Goal: Transaction & Acquisition: Purchase product/service

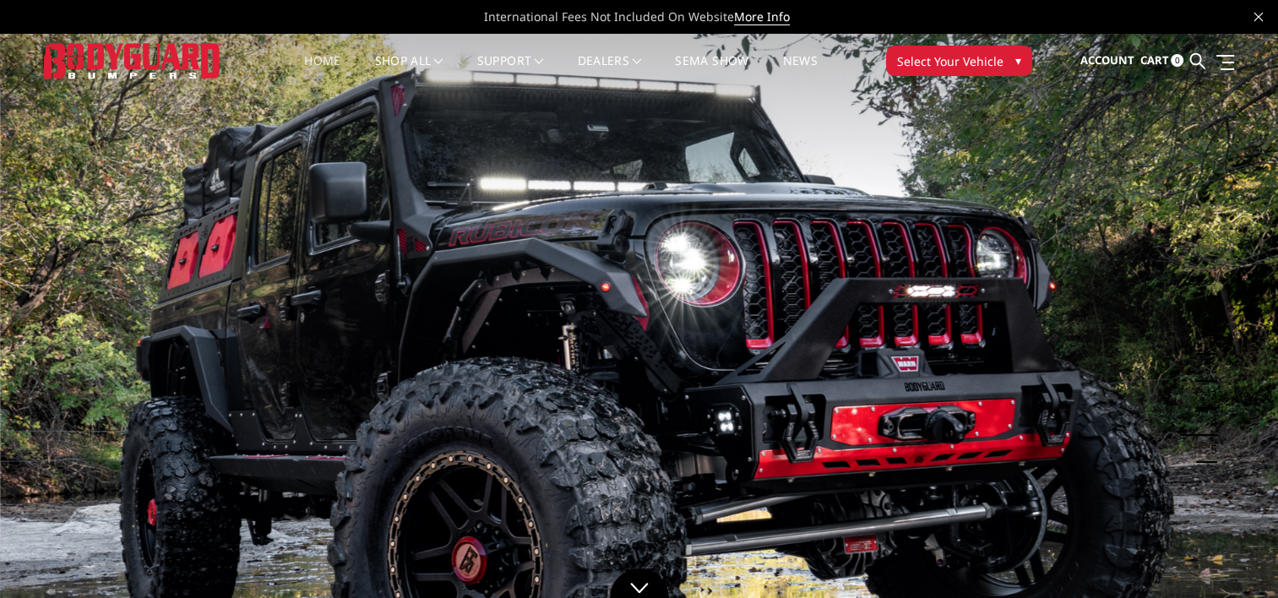
click at [982, 62] on span "Select Your Vehicle" at bounding box center [950, 61] width 106 height 18
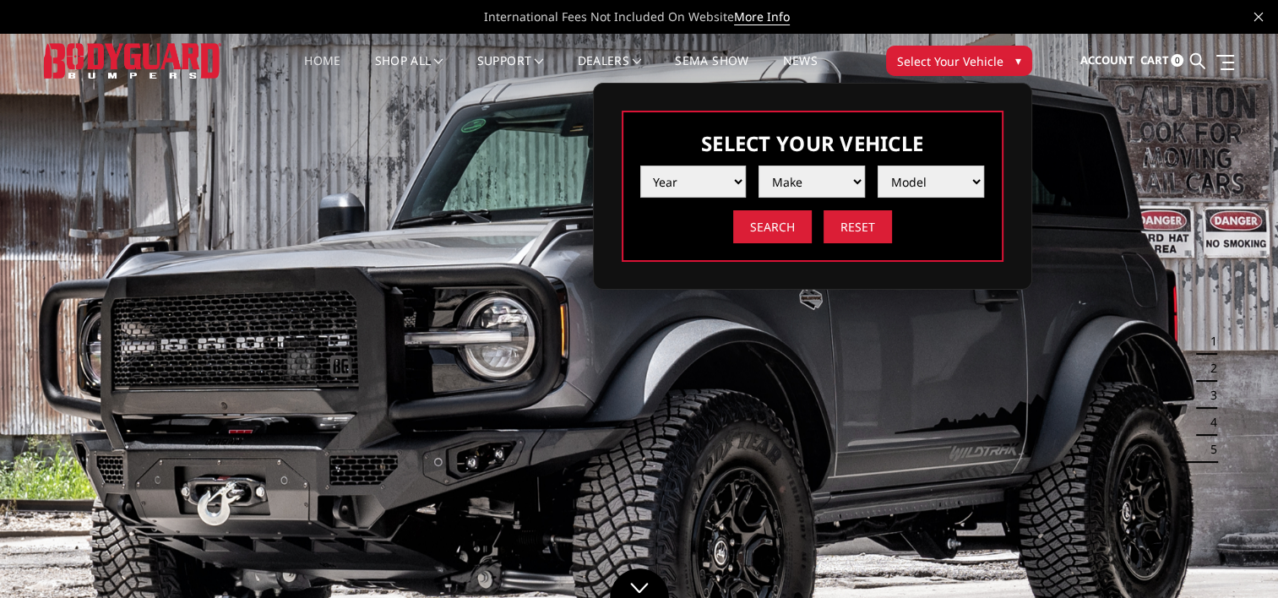
click at [740, 177] on select "Year [DATE] 2024 2023 2022 2021 2020 2019 2018 2017 2016 2015 2014 2013 2012 20…" at bounding box center [693, 182] width 106 height 32
select select "yr_2025"
click at [640, 166] on select "Year [DATE] 2024 2023 2022 2021 2020 2019 2018 2017 2016 2015 2014 2013 2012 20…" at bounding box center [693, 182] width 106 height 32
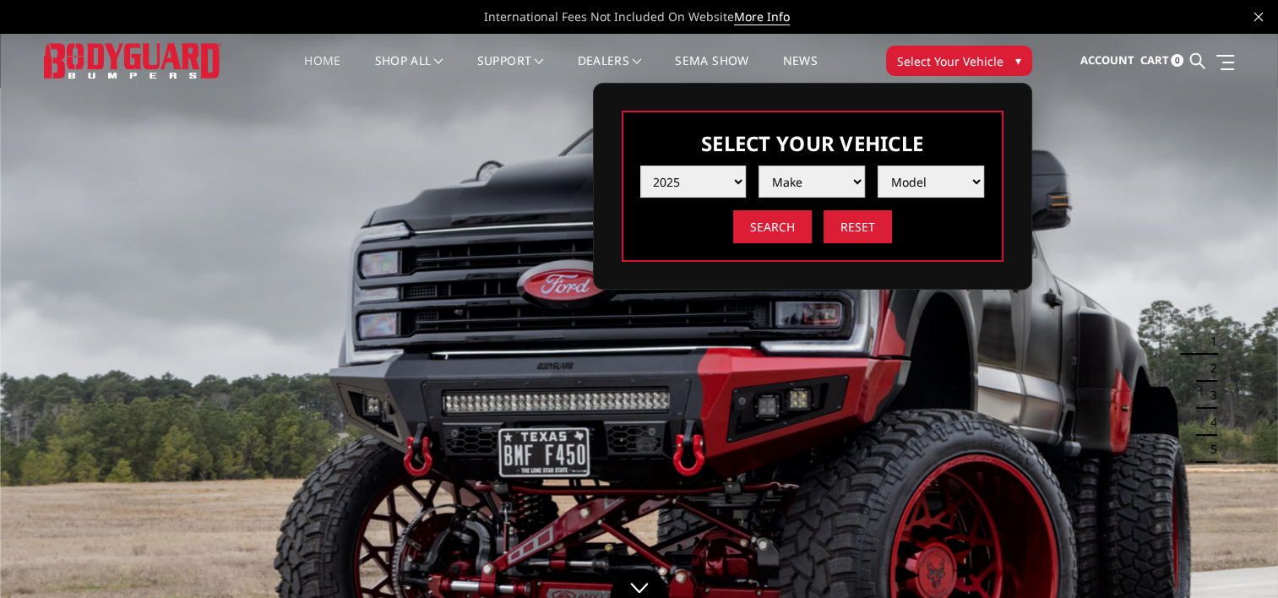
click at [851, 177] on select "Make Chevrolet Ford GMC Ram Toyota" at bounding box center [812, 182] width 106 height 32
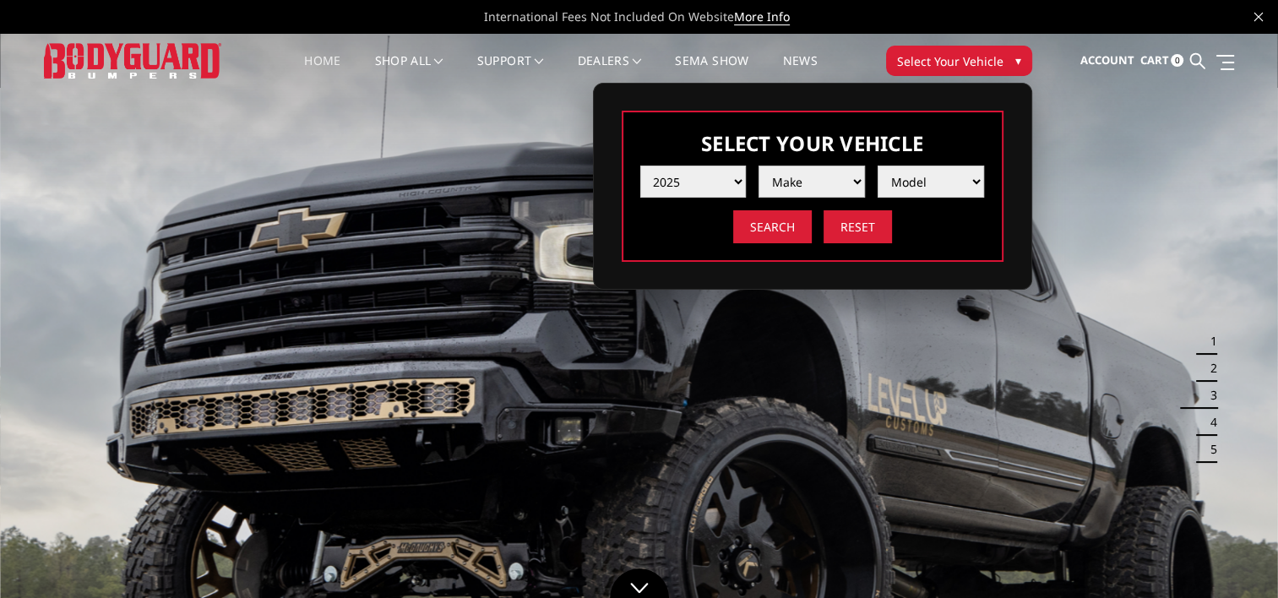
select select "mk_ford"
click at [759, 166] on select "Make Chevrolet Ford GMC Ram Toyota" at bounding box center [812, 182] width 106 height 32
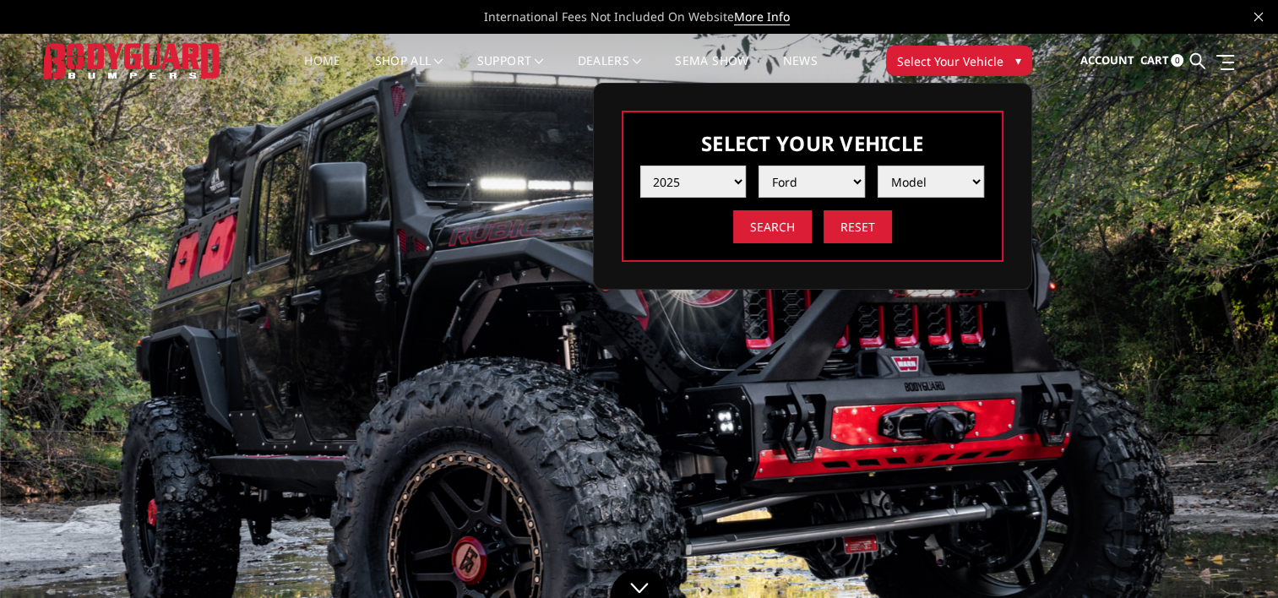
click at [979, 178] on select "Model F150 F150 Raptor F250 / F350 F450 F550" at bounding box center [931, 182] width 106 height 32
select select "md_f250-f350"
click at [878, 166] on select "Model F150 F150 Raptor F250 / F350 F450 F550" at bounding box center [931, 182] width 106 height 32
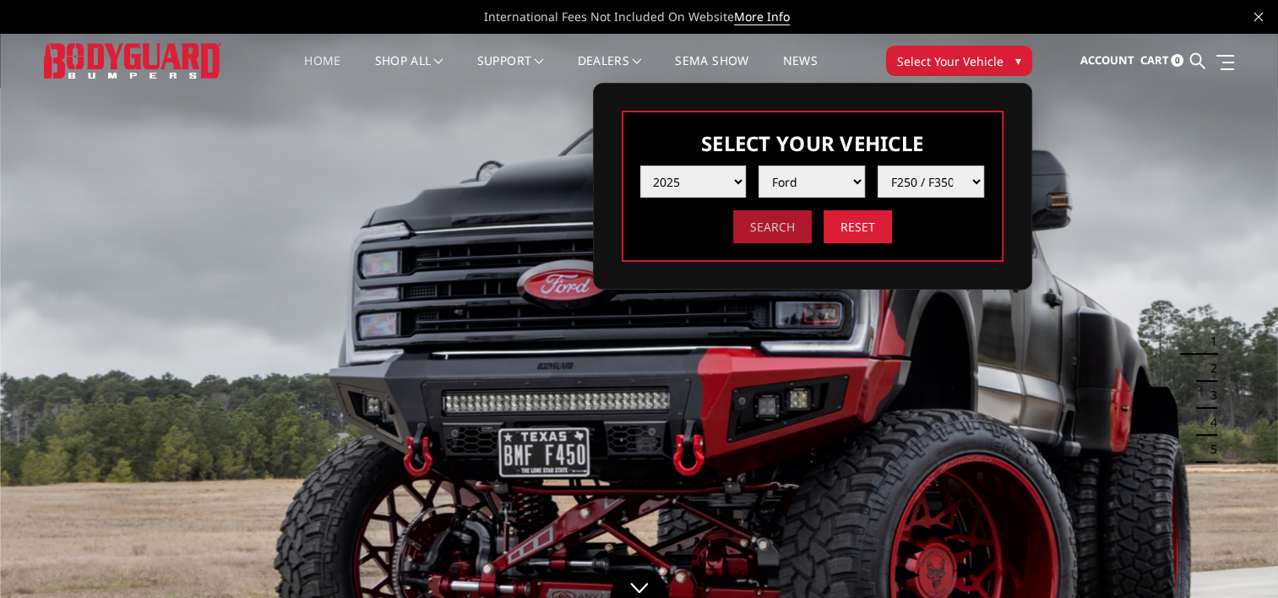
click at [797, 237] on input "Search" at bounding box center [772, 226] width 79 height 33
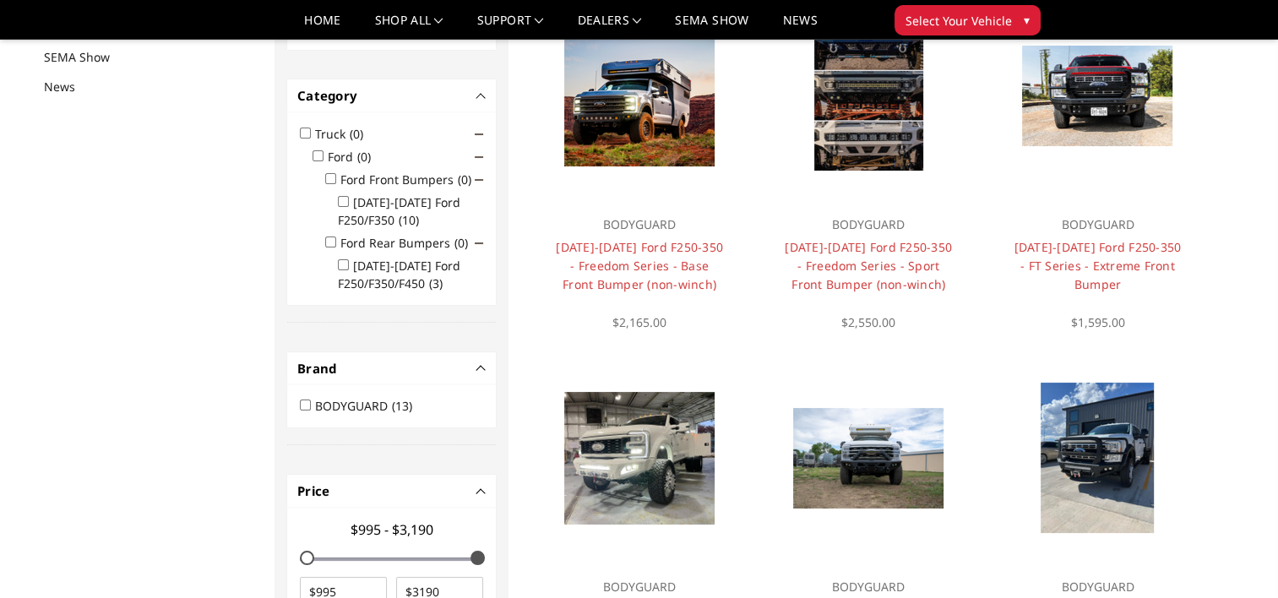
scroll to position [219, 0]
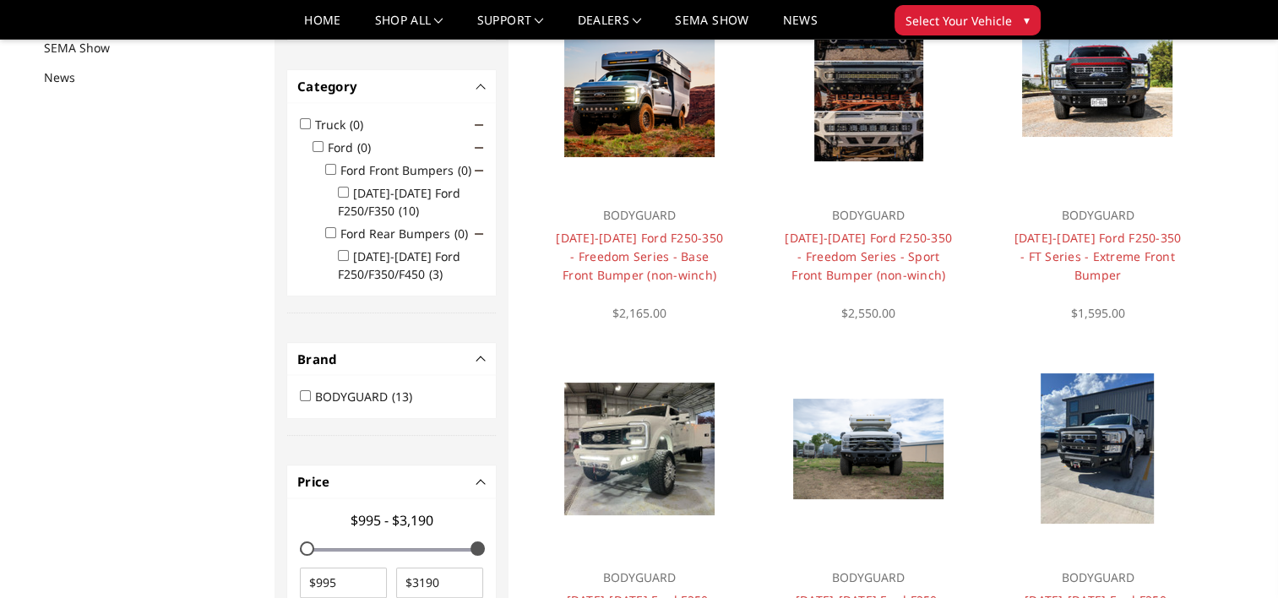
click at [307, 394] on input "BODYGUARD (13)" at bounding box center [305, 395] width 11 height 11
checkbox input "true"
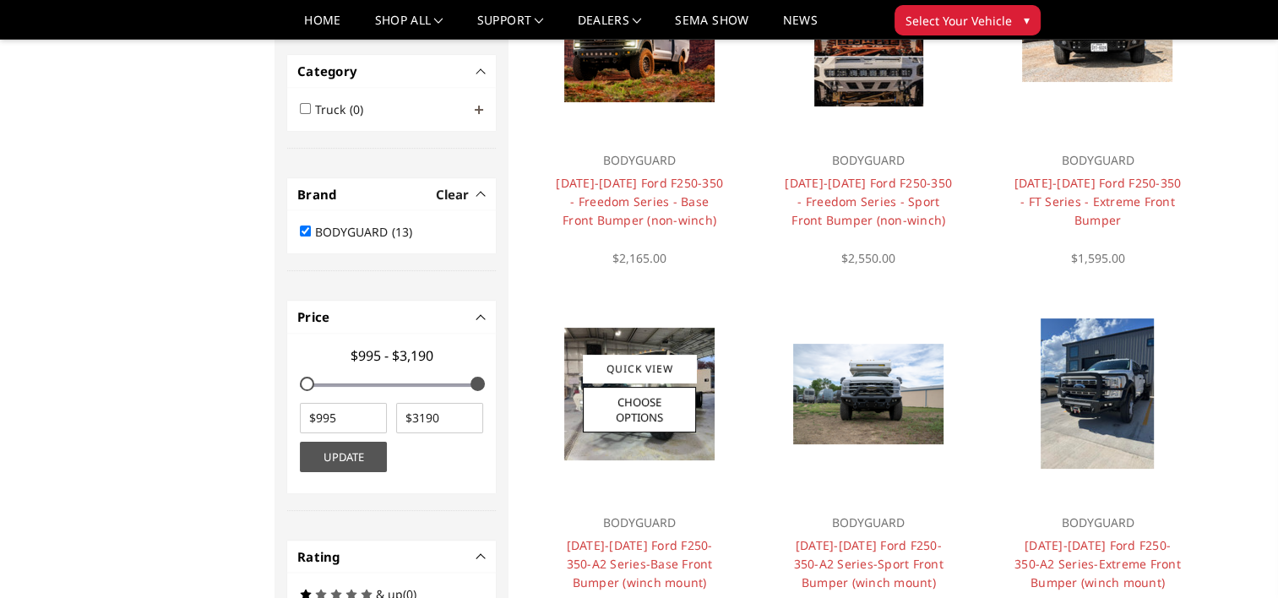
scroll to position [275, 0]
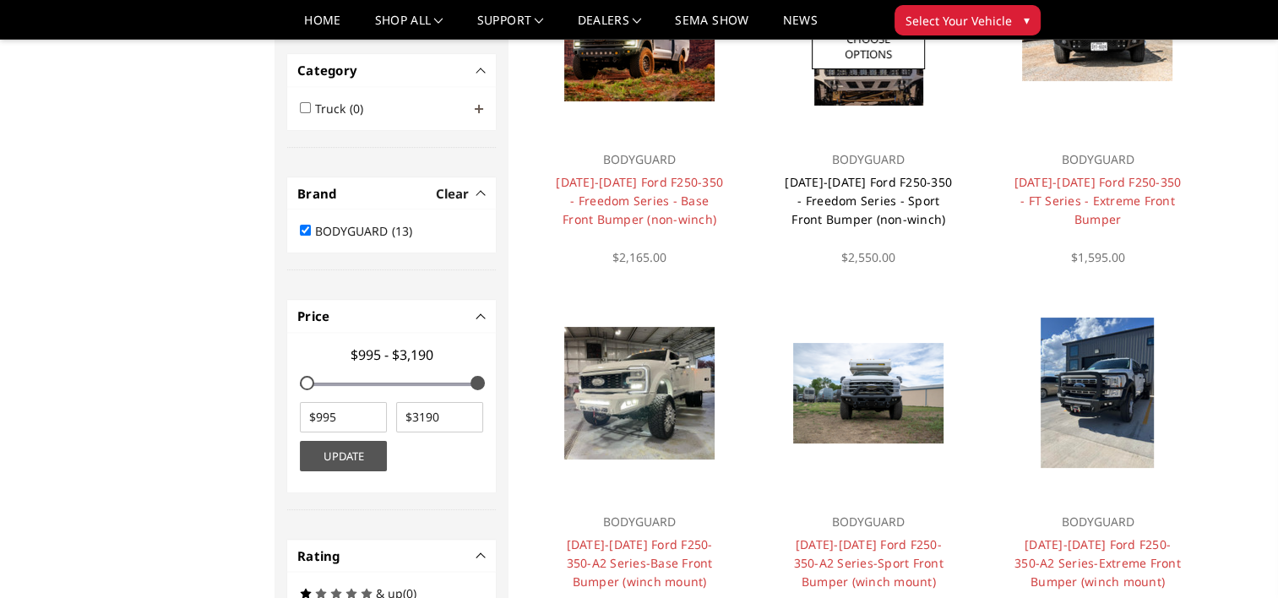
click at [857, 189] on link "2023-2025 Ford F250-350 - Freedom Series - Sport Front Bumper (non-winch)" at bounding box center [868, 200] width 167 height 53
